Goal: Information Seeking & Learning: Learn about a topic

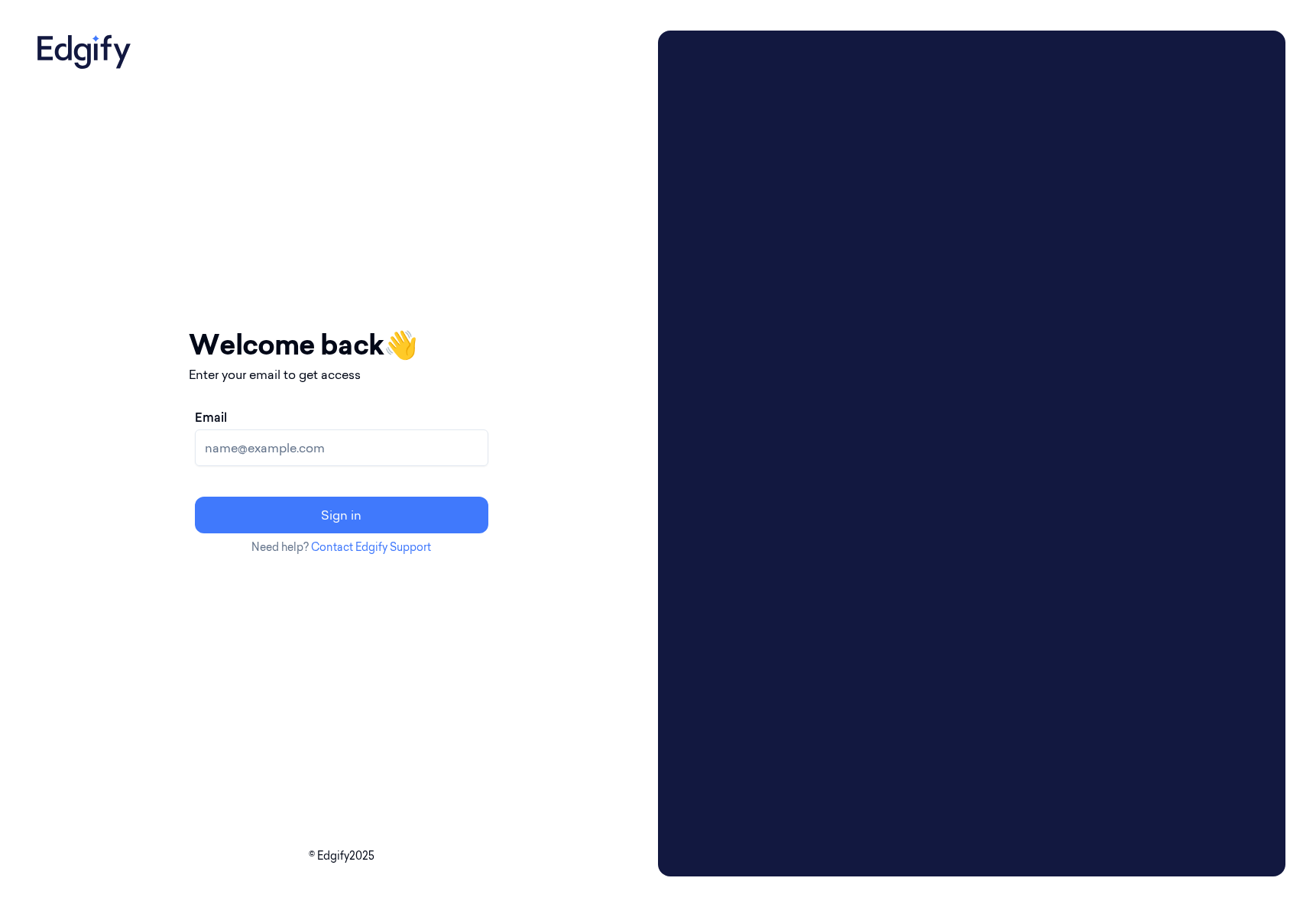
click at [378, 444] on input "Email" at bounding box center [341, 448] width 293 height 37
click at [245, 446] on input "[EMAIL_ADDRESS]" at bounding box center [341, 448] width 293 height 37
type input "batelb+owner@edgify.ai"
click at [286, 509] on button "Sign in" at bounding box center [341, 515] width 293 height 37
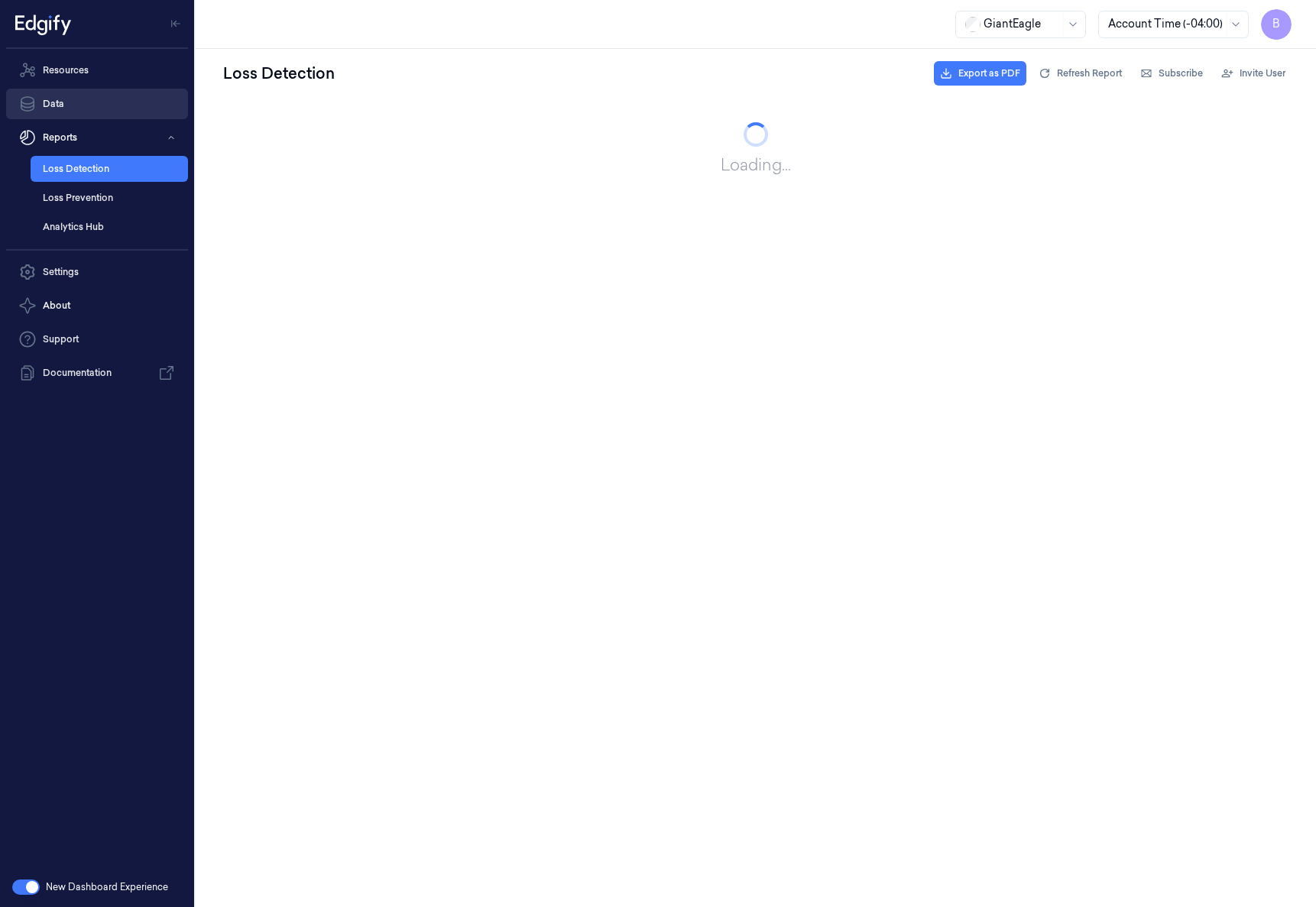
click at [100, 104] on link "Data" at bounding box center [97, 104] width 181 height 31
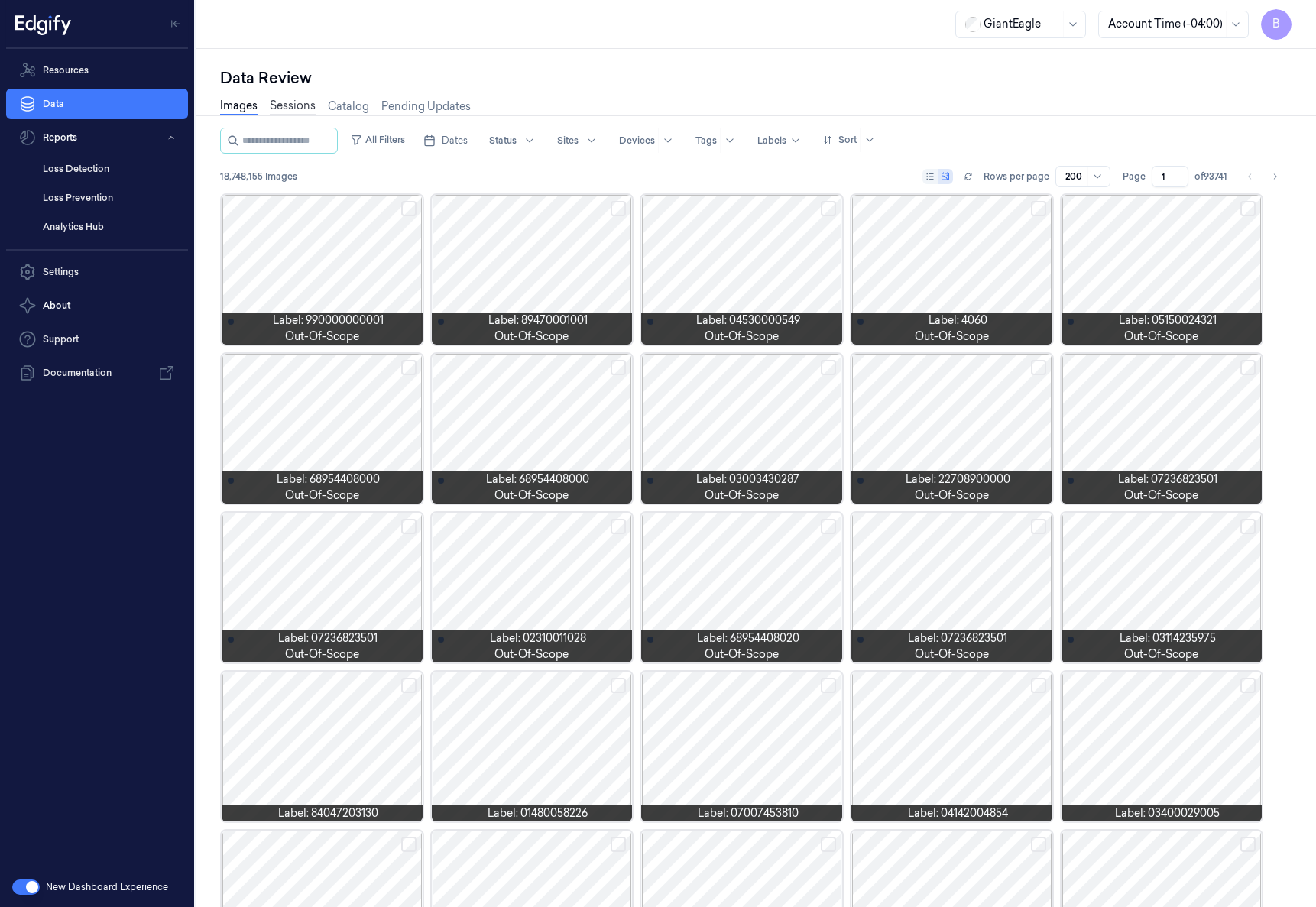
click at [285, 111] on link "Sessions" at bounding box center [292, 107] width 46 height 18
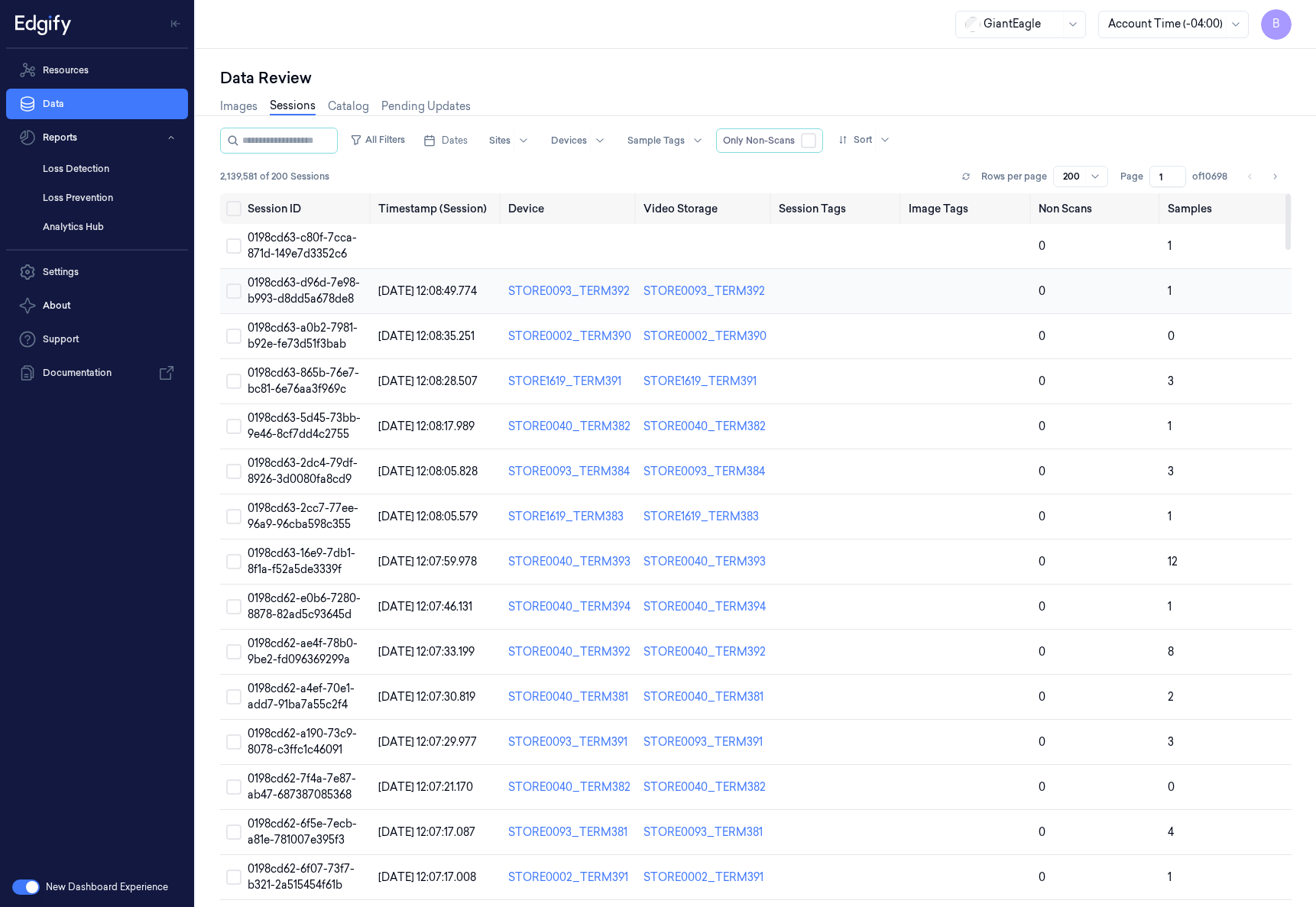
click at [296, 297] on span "0198cd63-d96d-7e98-b993-d8dd5a678de8" at bounding box center [304, 291] width 113 height 30
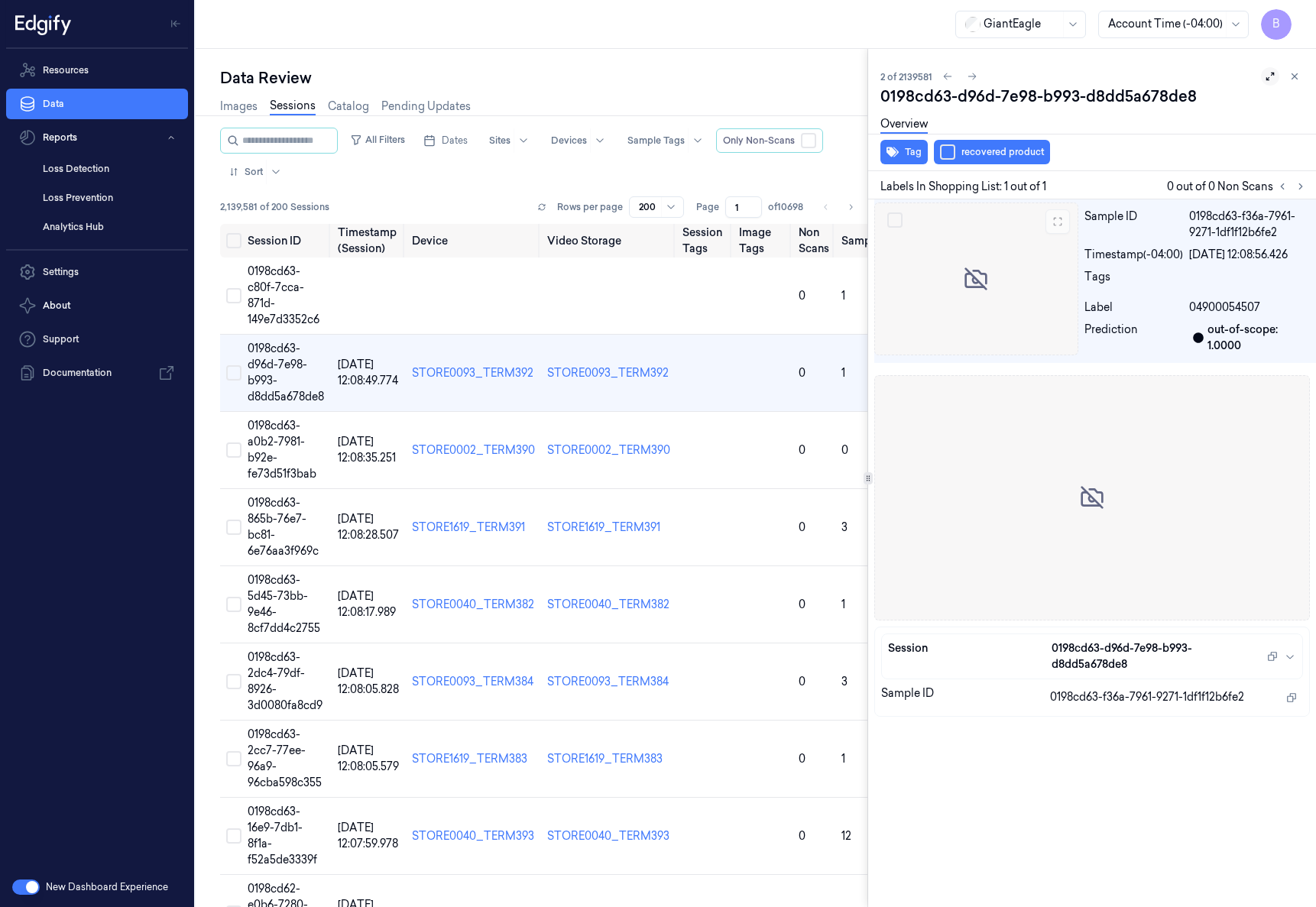
click at [1270, 78] on icon at bounding box center [1270, 77] width 11 height 11
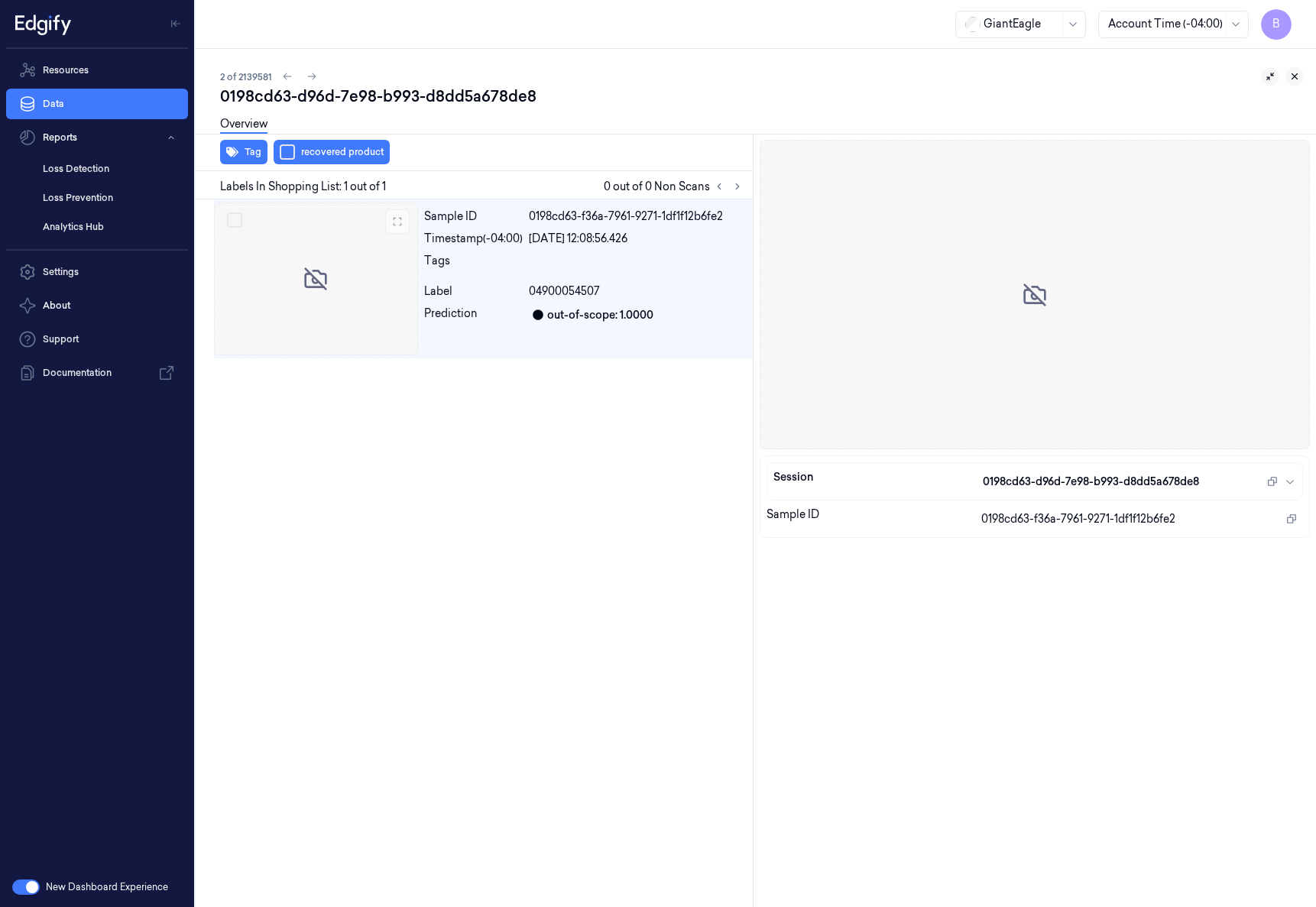
click at [1285, 74] on button at bounding box center [1294, 76] width 18 height 18
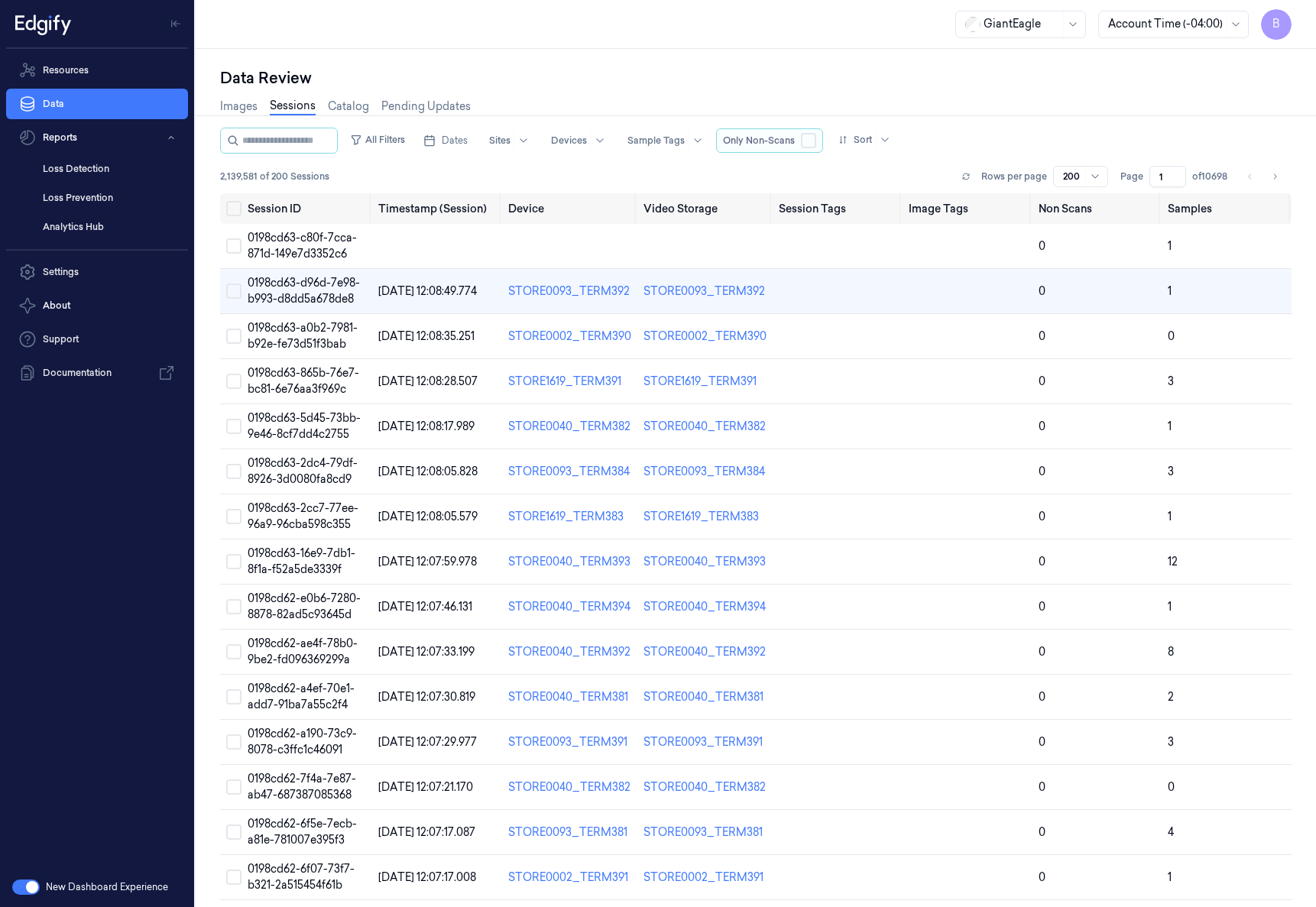
click at [816, 140] on button "button" at bounding box center [808, 140] width 15 height 15
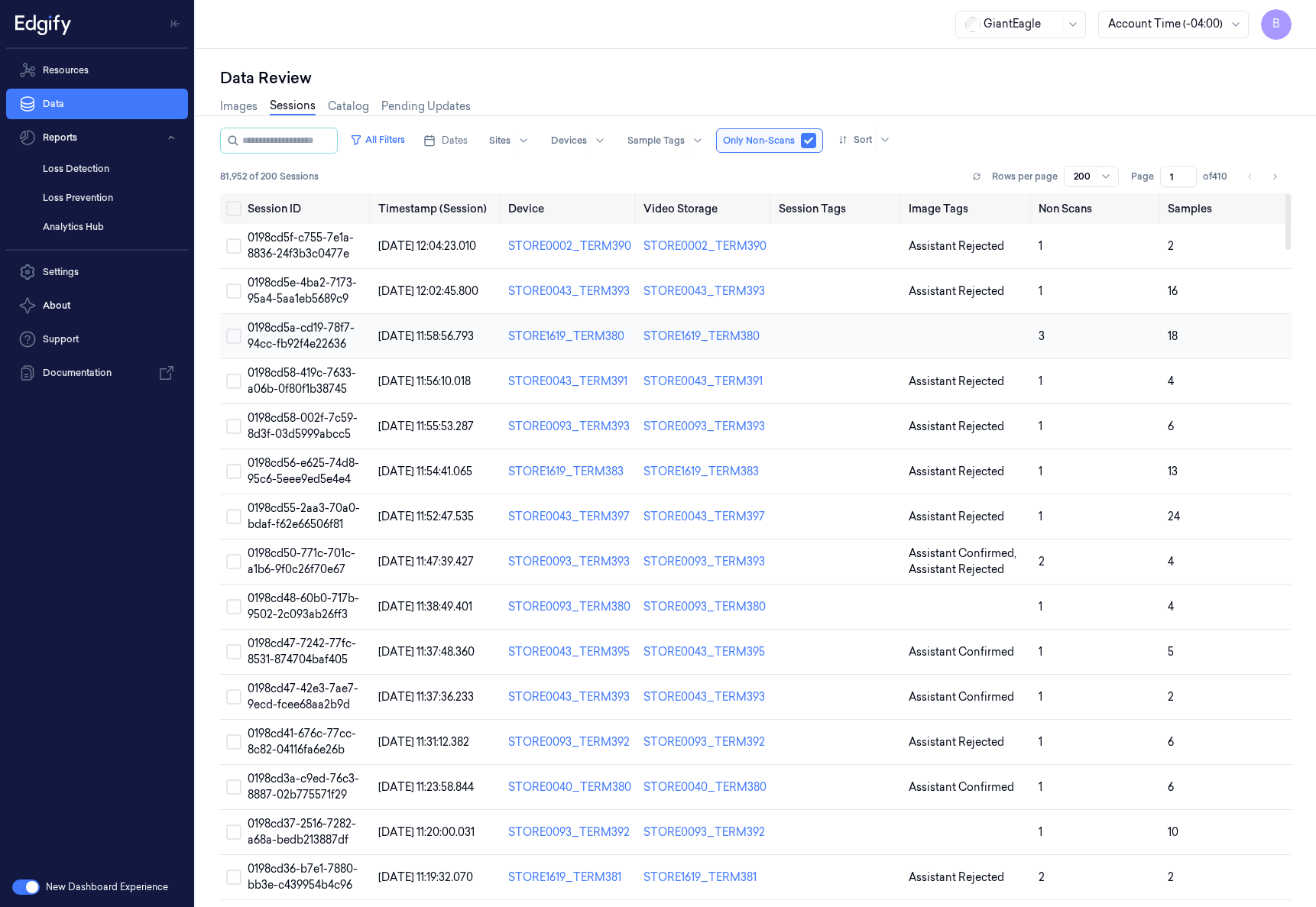
click at [298, 331] on span "0198cd5a-cd19-78f7-94cc-fb92f4e22636" at bounding box center [300, 336] width 107 height 30
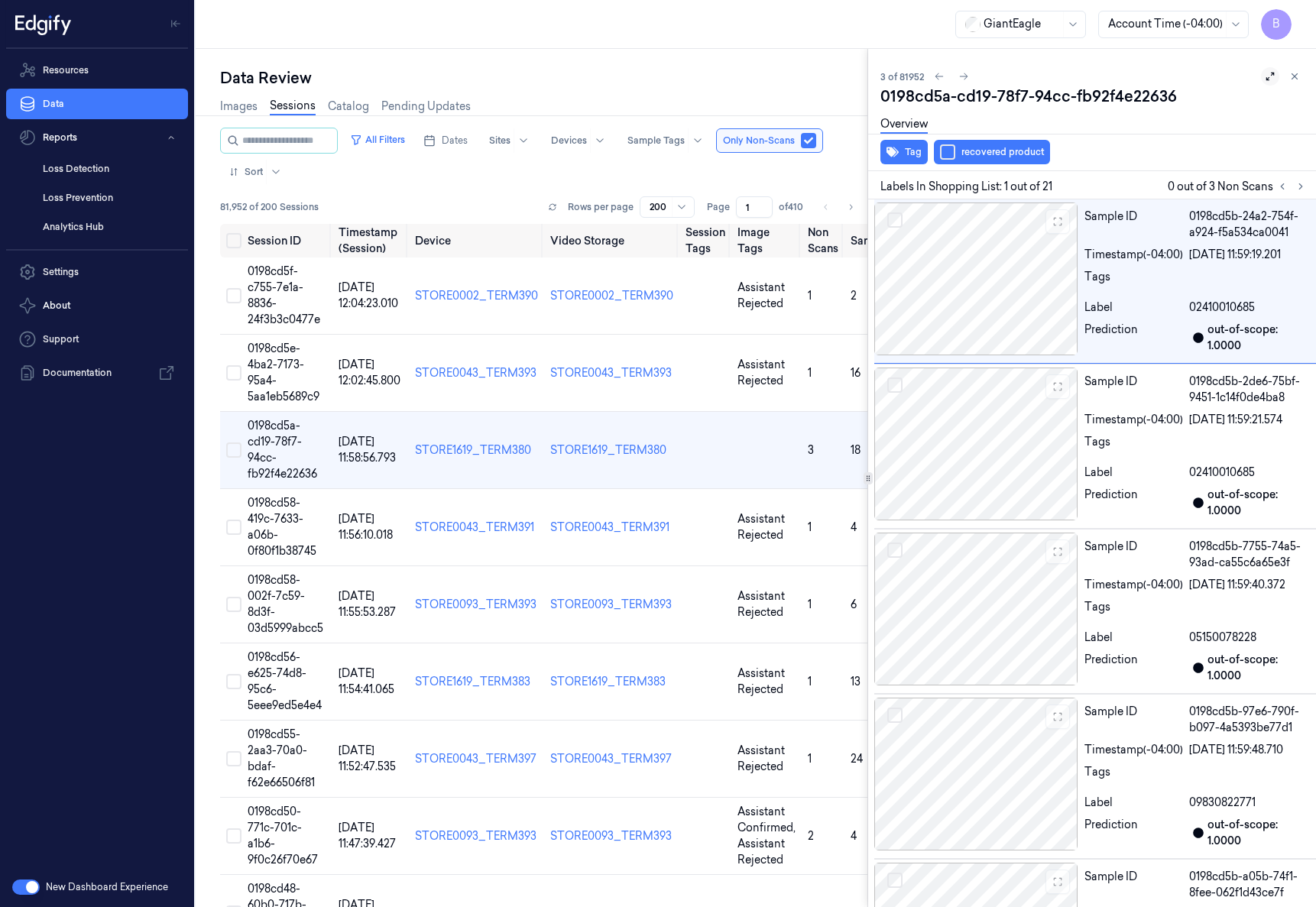
click at [1268, 77] on icon at bounding box center [1270, 77] width 11 height 11
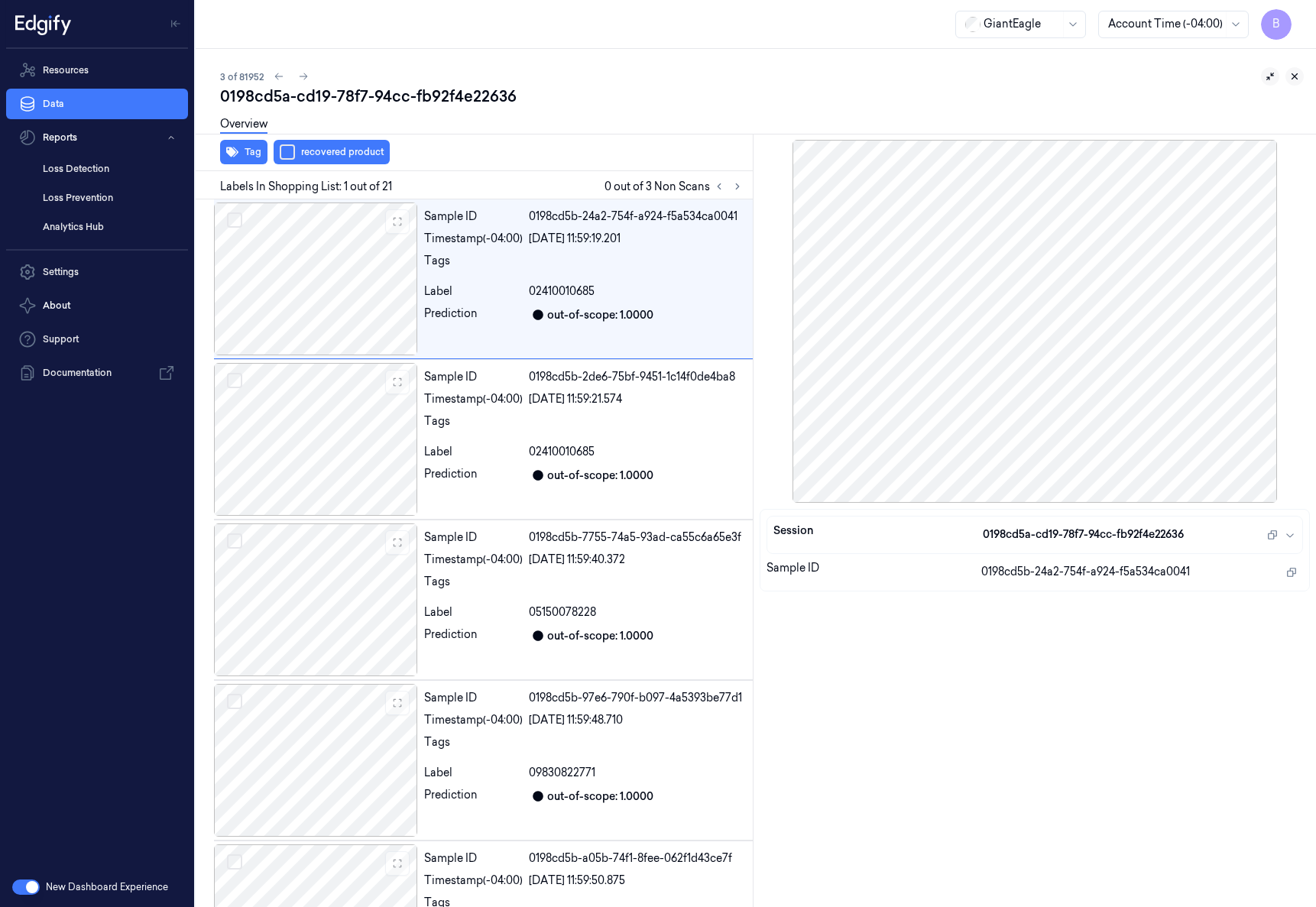
click at [1296, 78] on icon at bounding box center [1294, 77] width 11 height 11
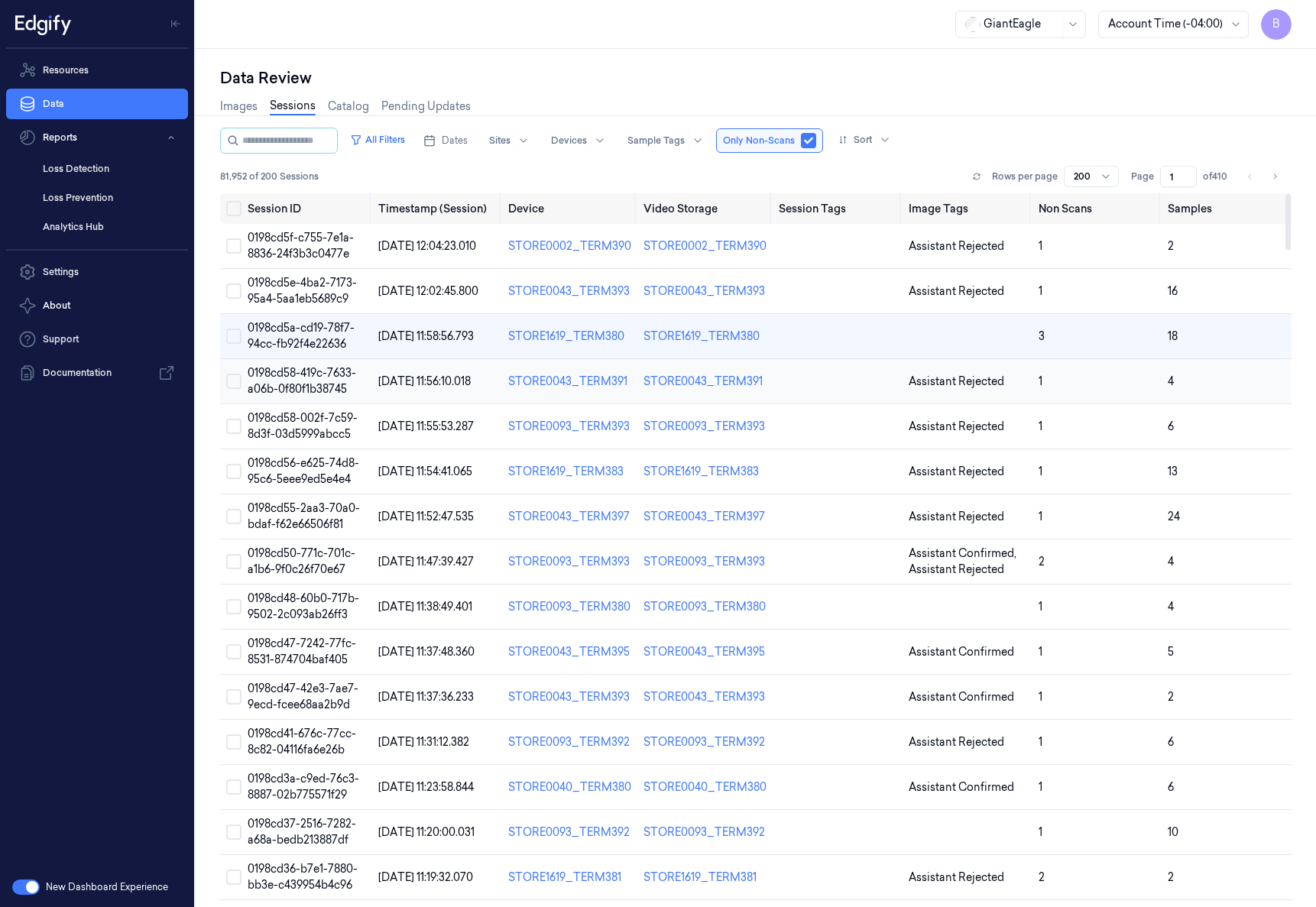
click at [314, 387] on span "0198cd58-419c-7633-a06b-0f80f1b38745" at bounding box center [301, 381] width 108 height 30
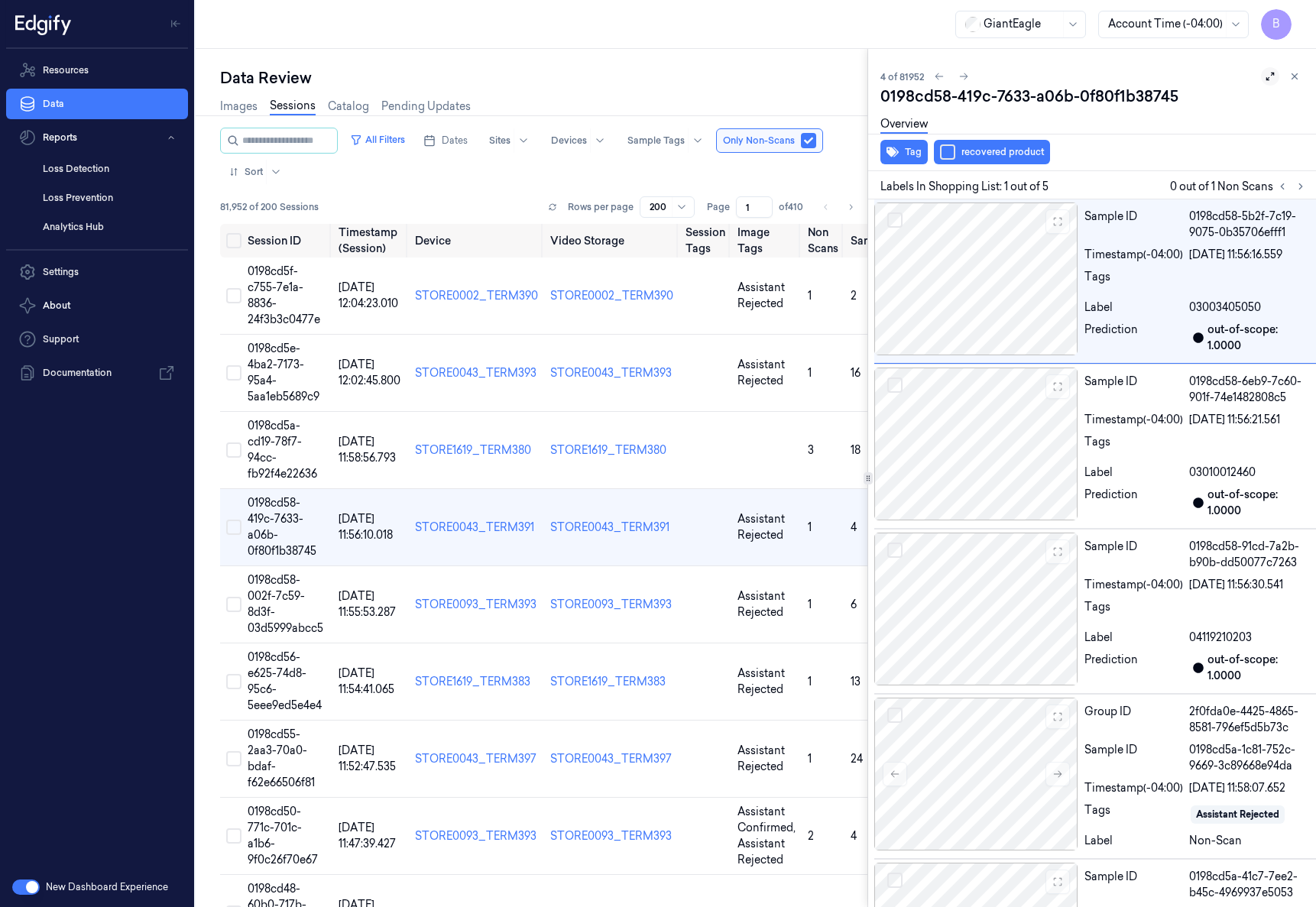
click at [1265, 81] on icon at bounding box center [1270, 77] width 11 height 11
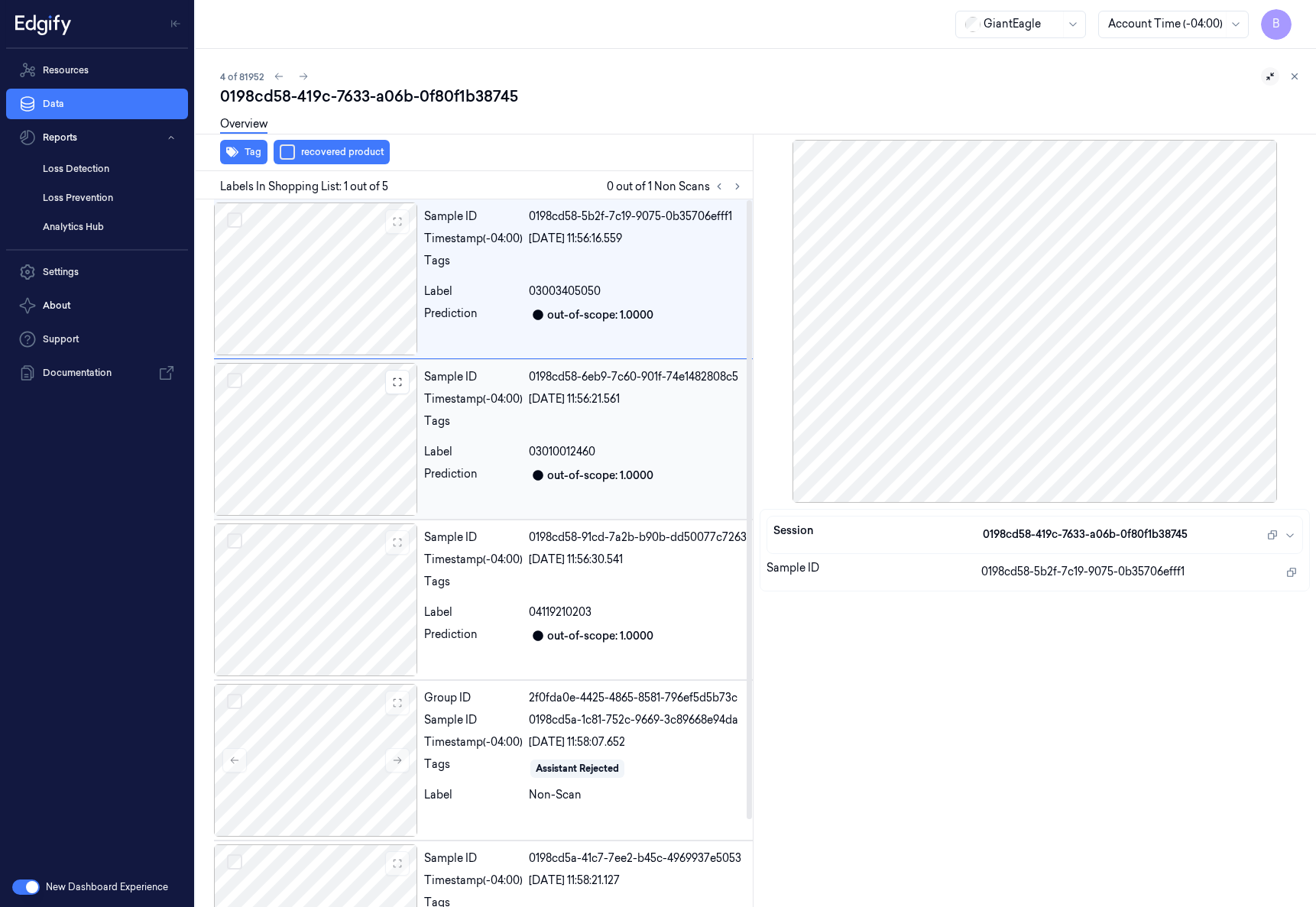
click at [305, 439] on div at bounding box center [316, 439] width 204 height 152
click at [353, 311] on div at bounding box center [316, 278] width 204 height 152
click at [743, 188] on button at bounding box center [737, 186] width 18 height 18
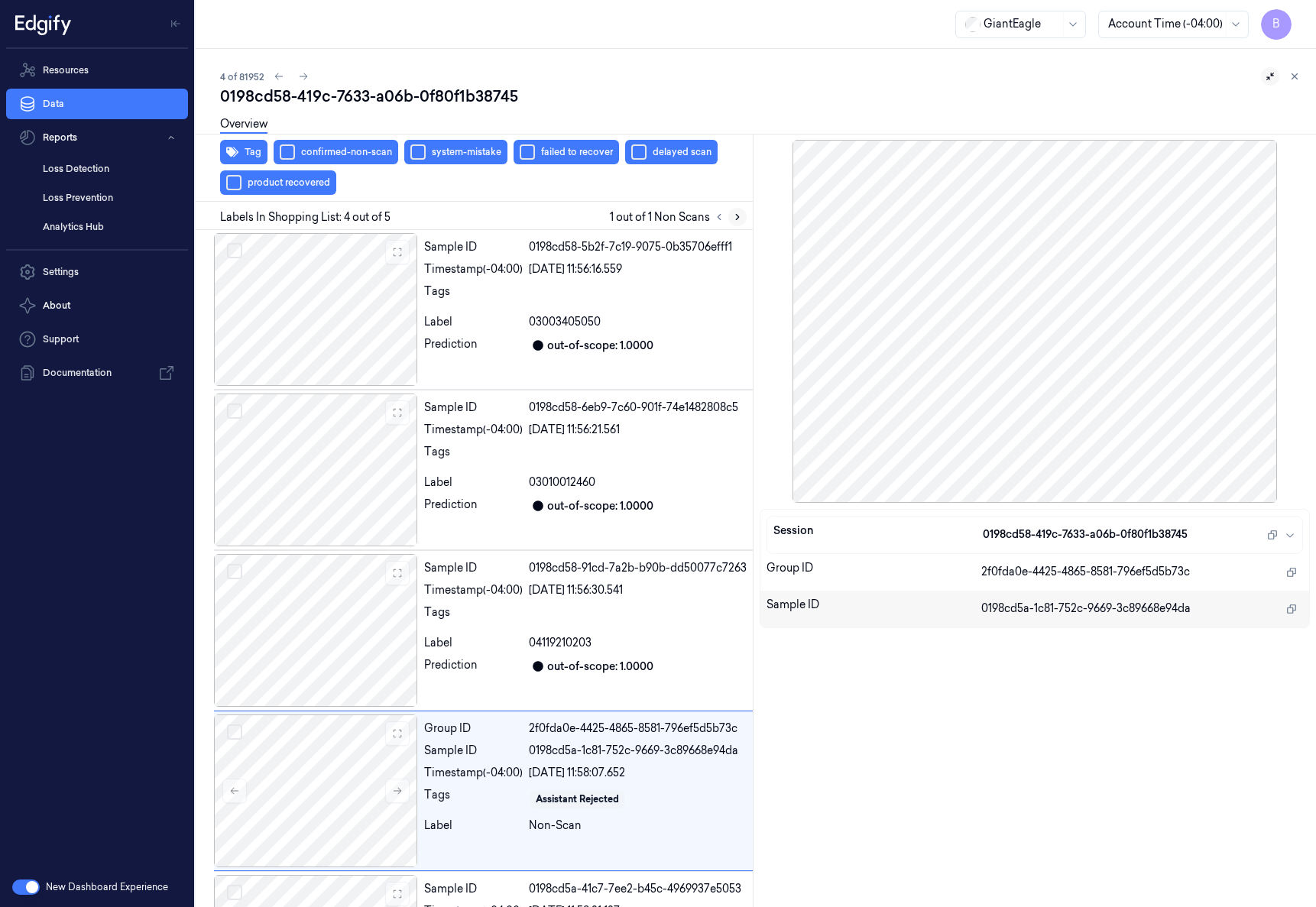
scroll to position [129, 0]
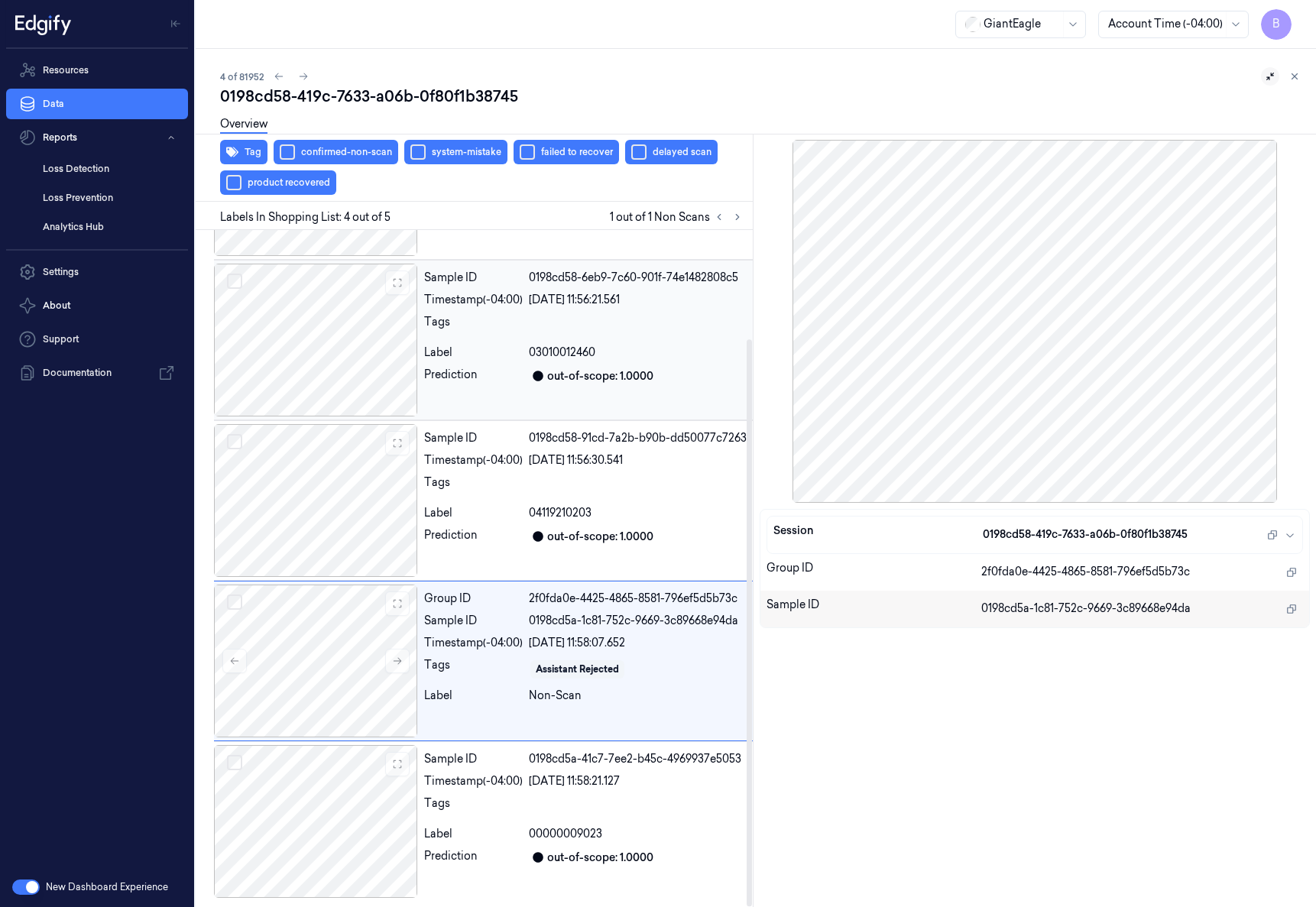
click at [710, 354] on div "03010012460" at bounding box center [637, 352] width 218 height 16
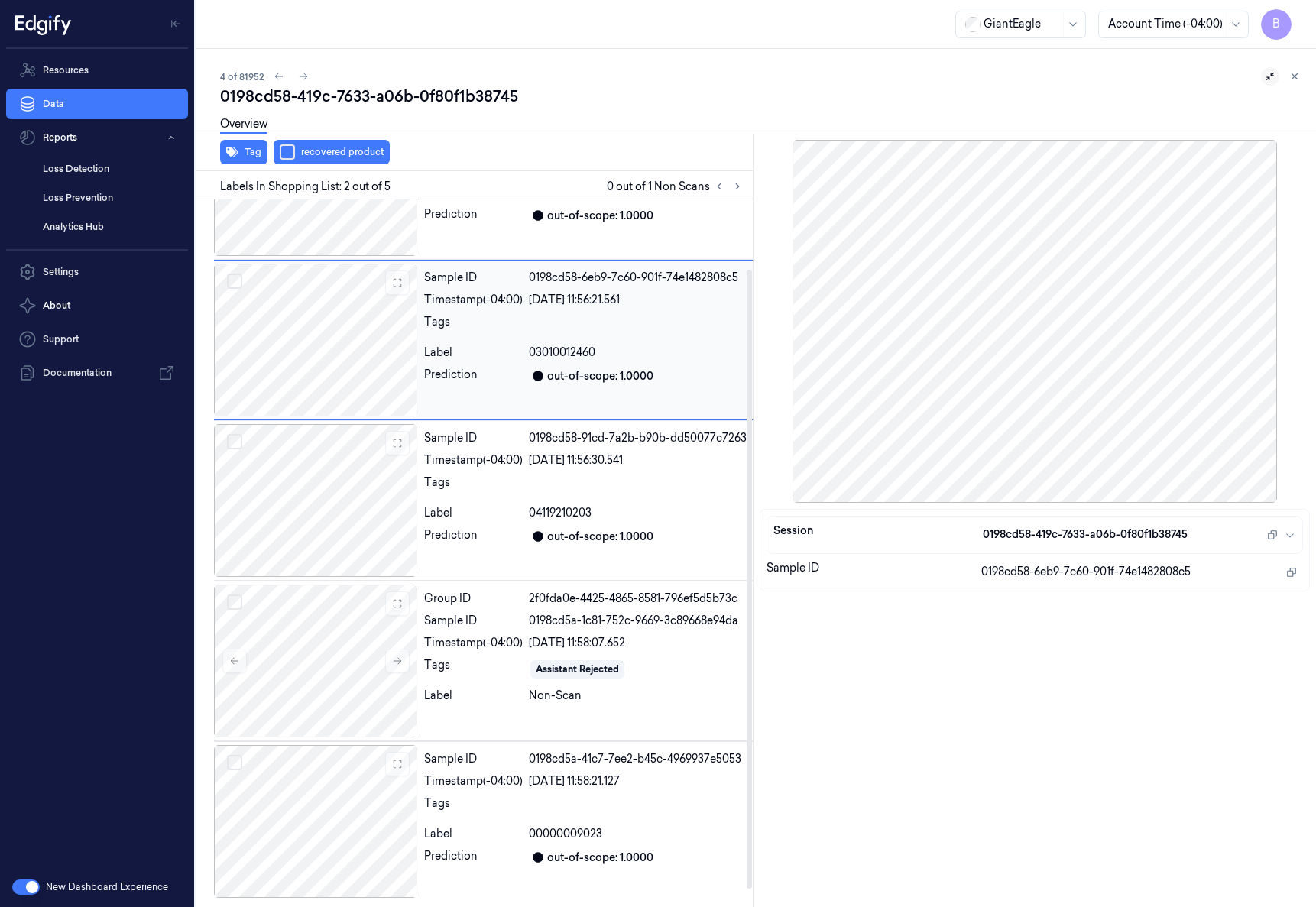
scroll to position [0, 0]
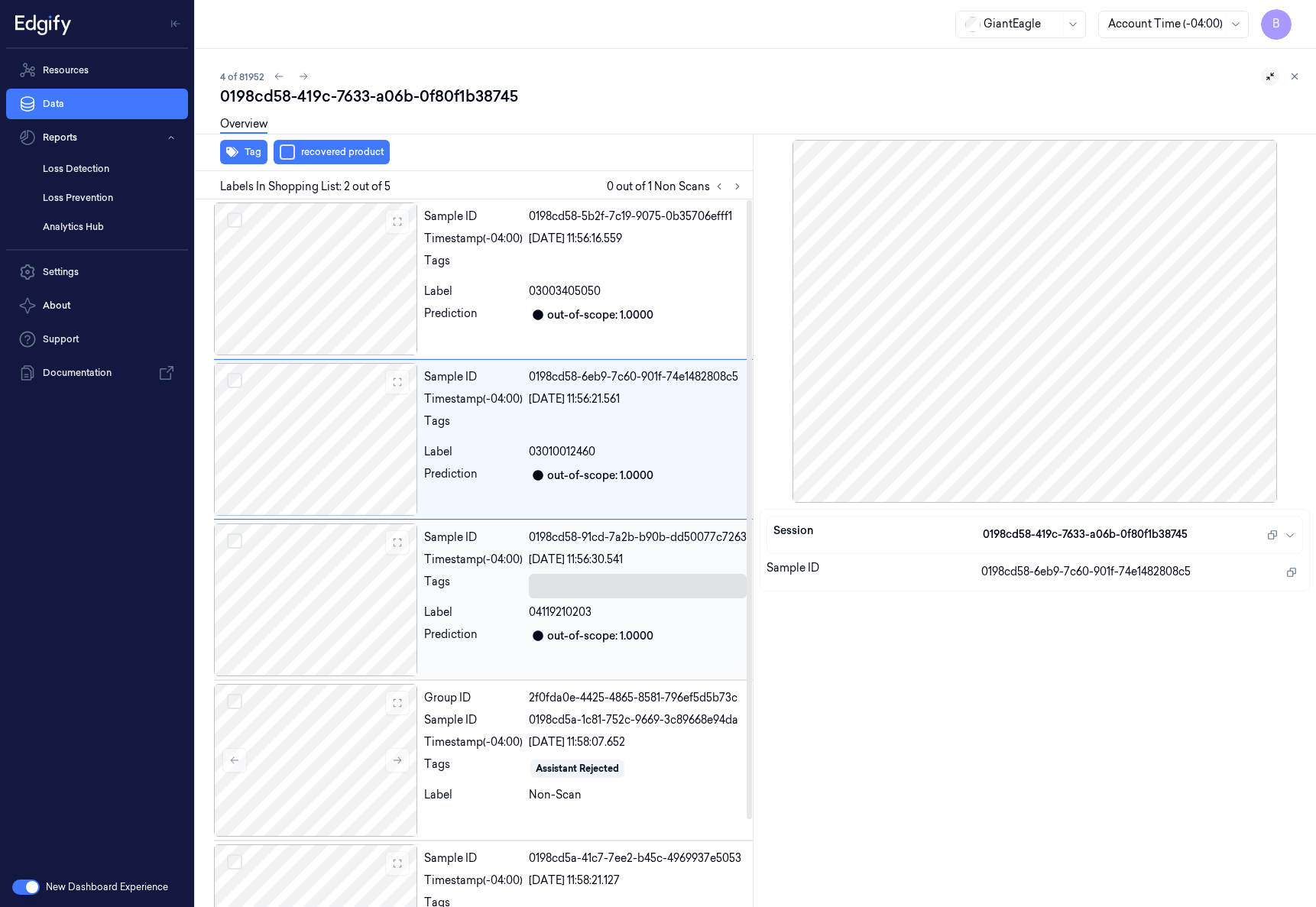
click at [692, 596] on div at bounding box center [635, 586] width 211 height 21
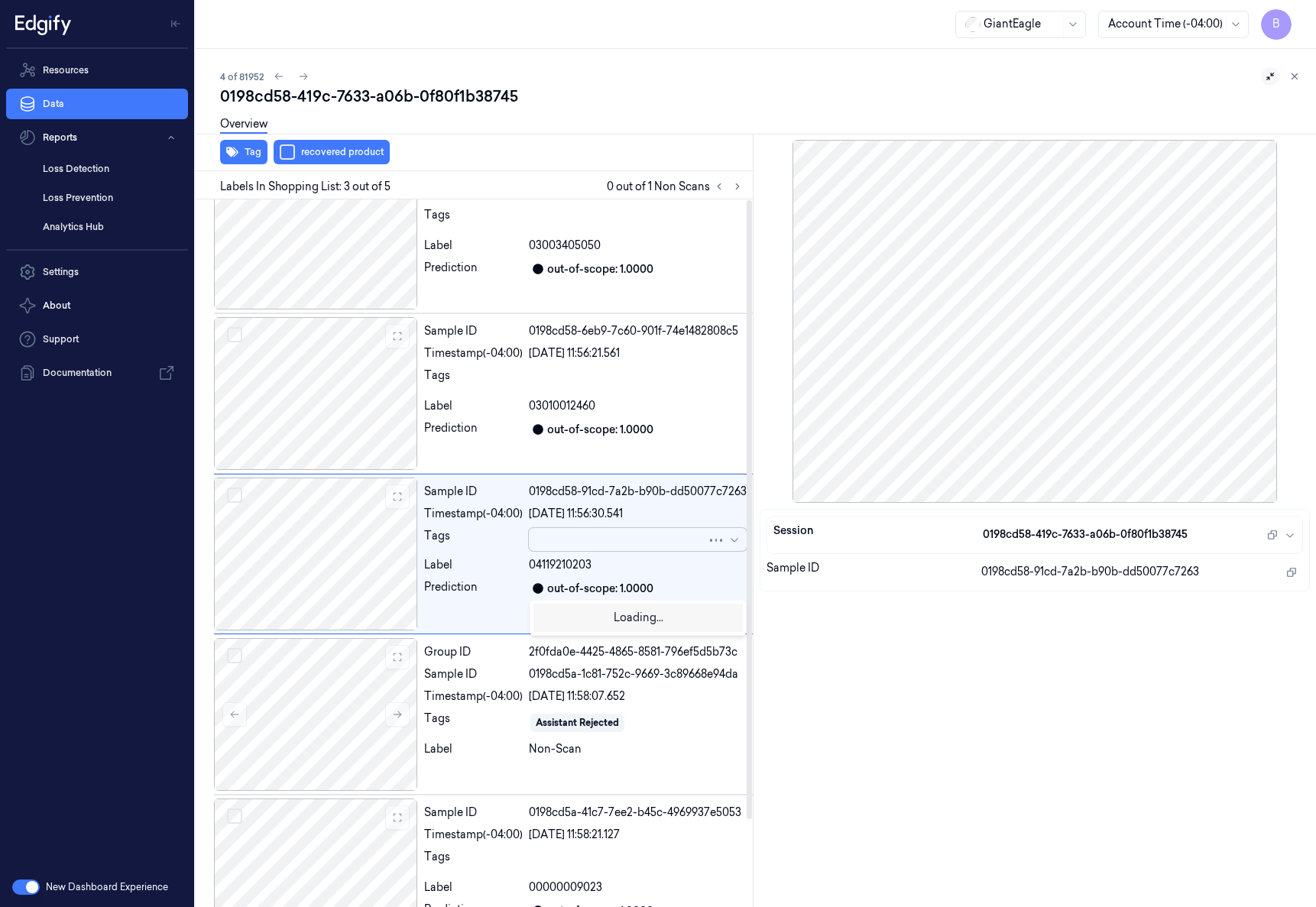
scroll to position [47, 0]
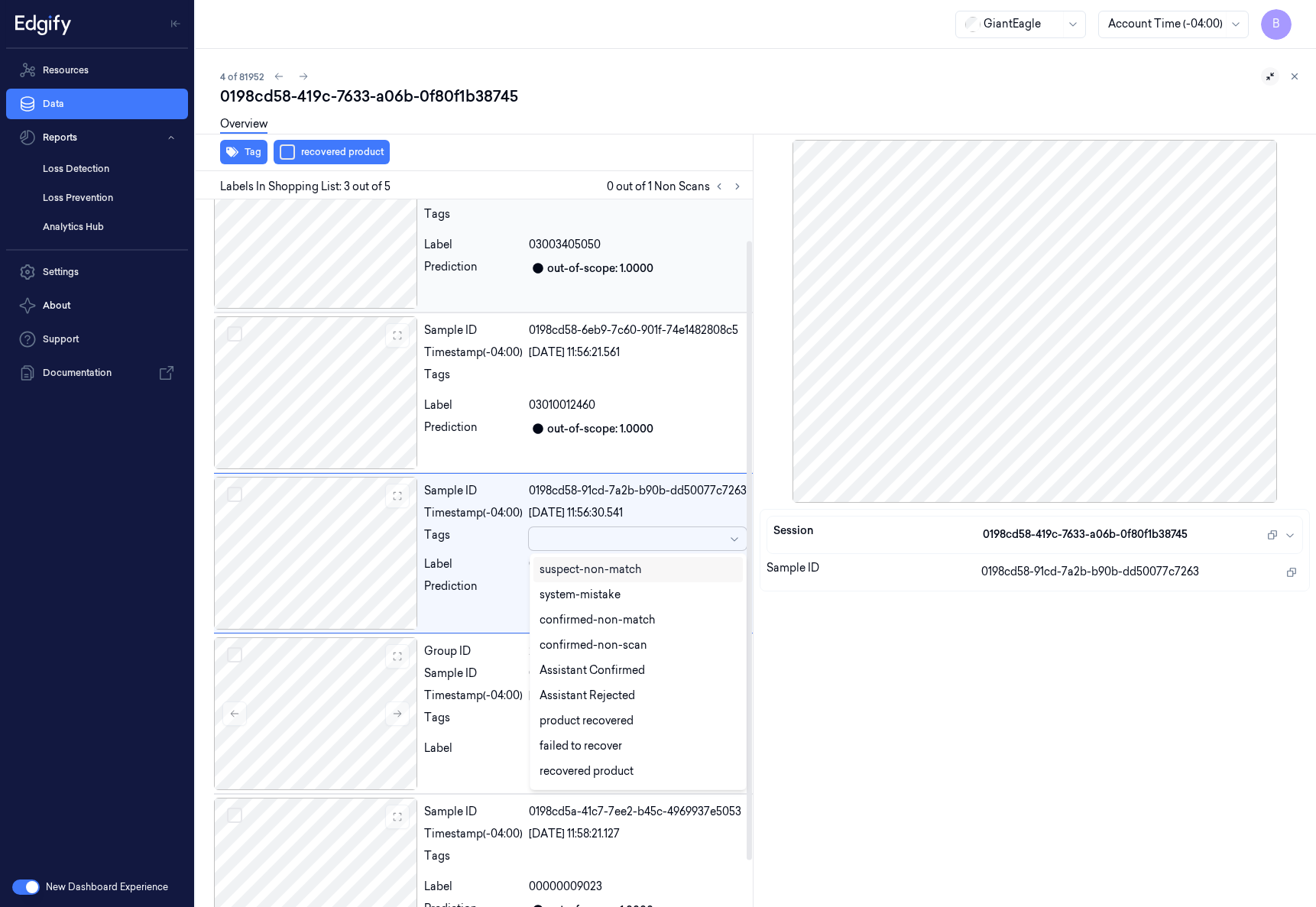
click at [712, 252] on div "03003405050" at bounding box center [637, 245] width 218 height 16
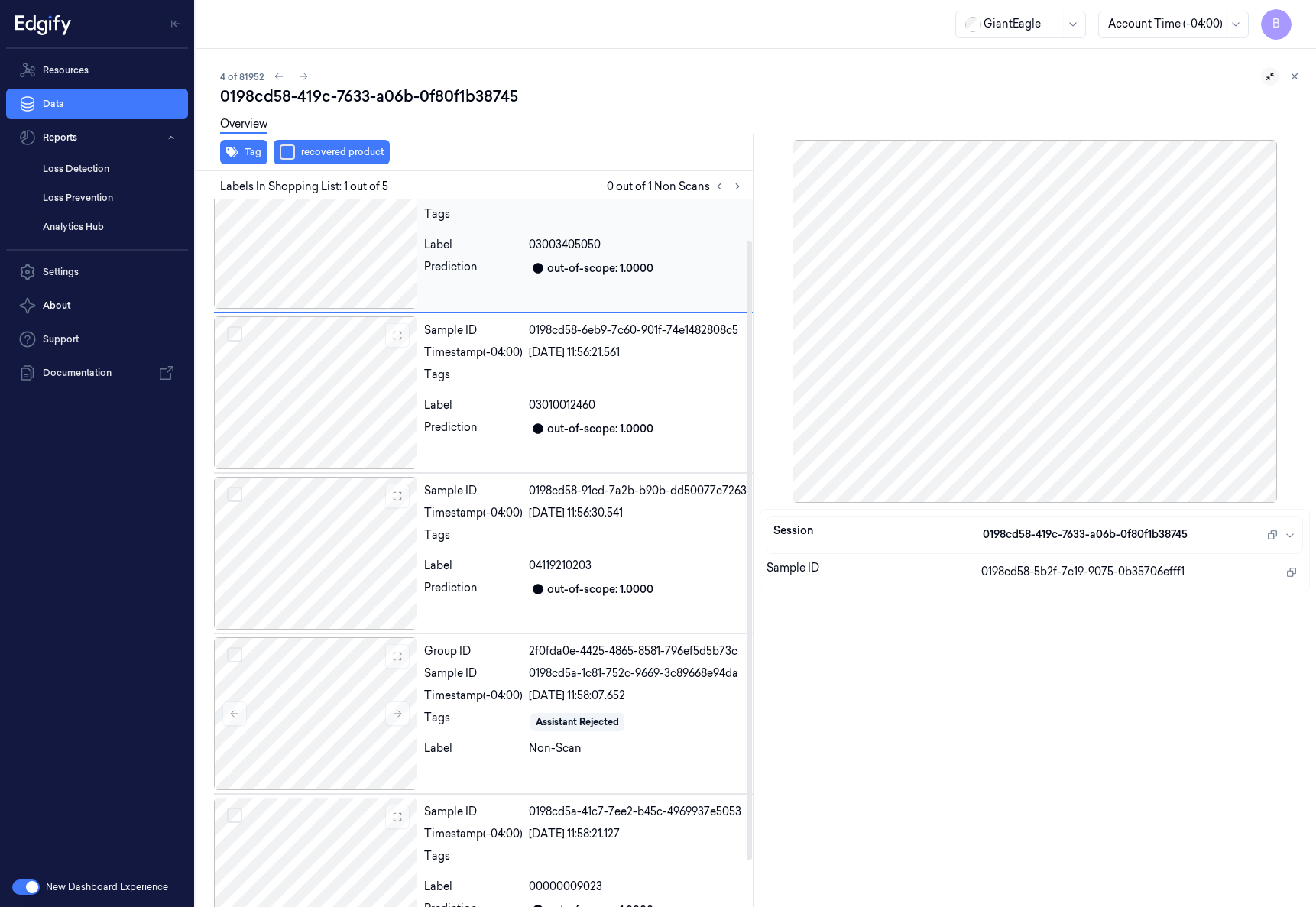
scroll to position [0, 0]
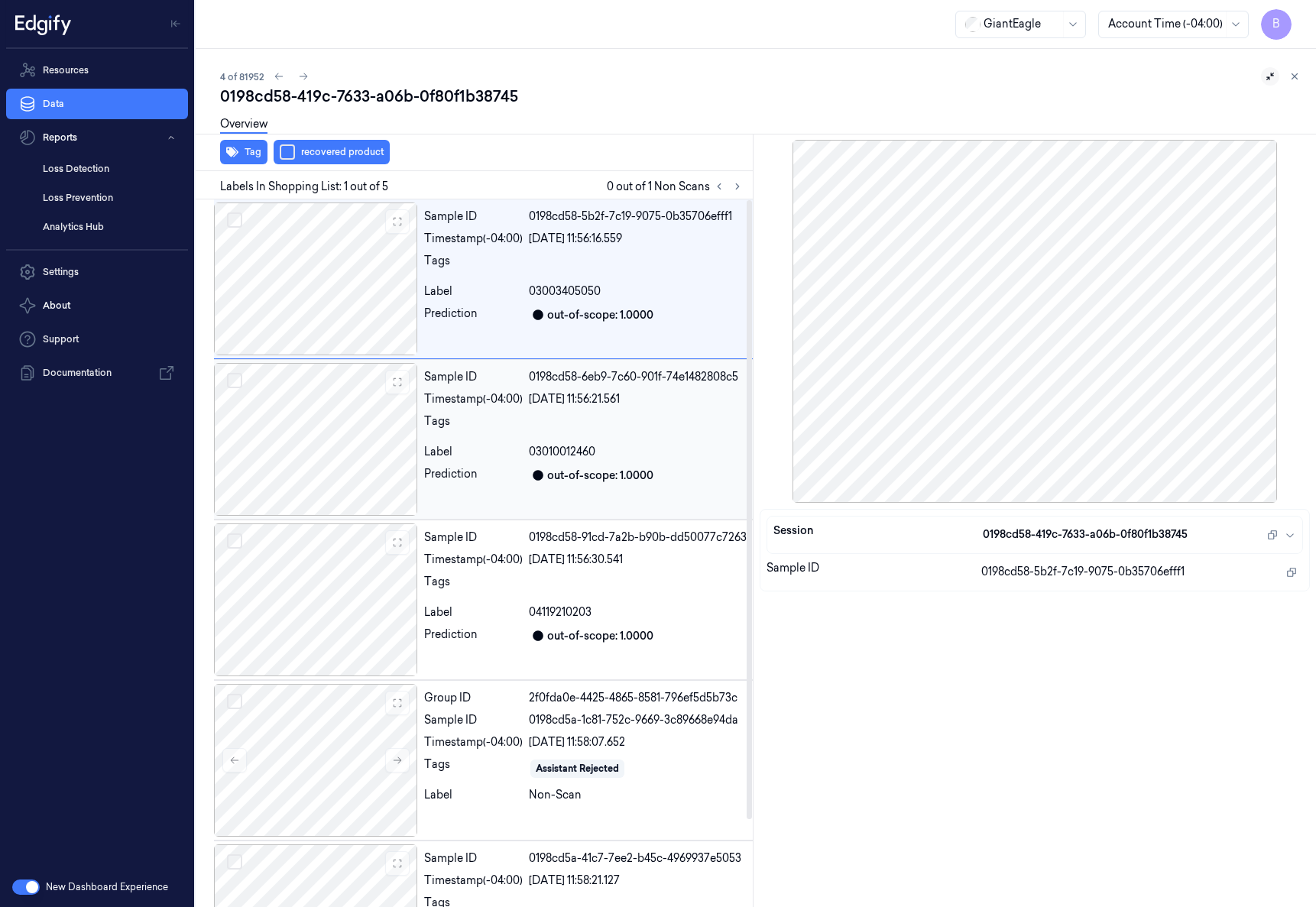
click at [720, 379] on div "0198cd58-6eb9-7c60-901f-74e1482808c5" at bounding box center [637, 377] width 218 height 16
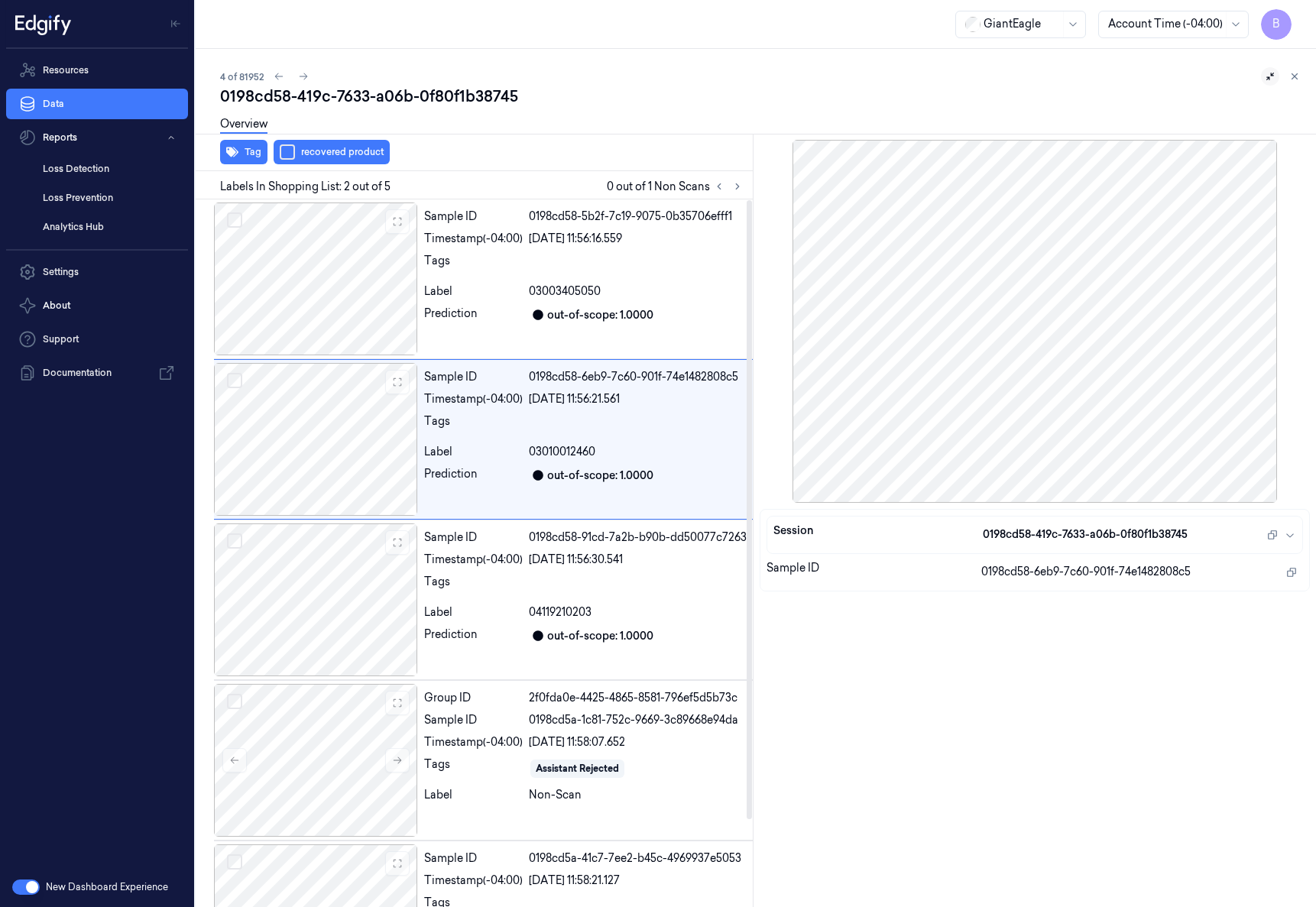
click at [56, 542] on div "Resources Data Reports Loss Detection Loss Prevention Analytics Hub Settings Ab…" at bounding box center [97, 458] width 194 height 818
